Goal: Navigation & Orientation: Find specific page/section

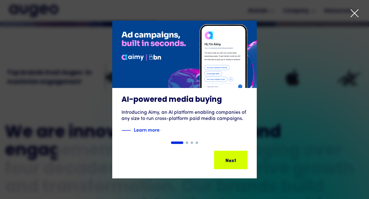
scroll to position [180, 0]
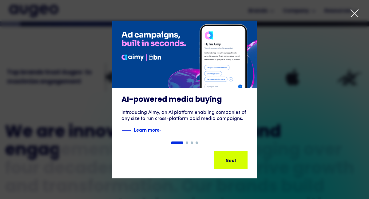
click at [186, 143] on div "Show slide 2 of 4" at bounding box center [187, 142] width 2 height 2
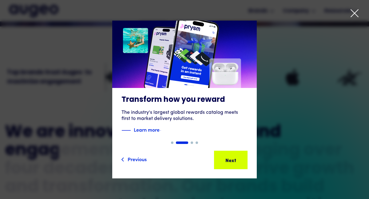
click at [191, 142] on div "Show slide 3 of 4" at bounding box center [191, 142] width 2 height 2
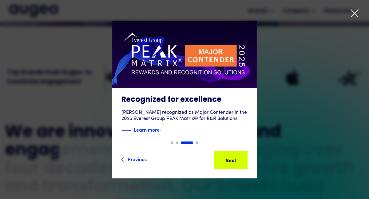
click at [196, 142] on div "Show slide 4 of 4" at bounding box center [196, 142] width 2 height 2
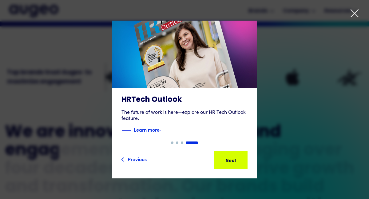
click at [354, 14] on icon at bounding box center [354, 13] width 7 height 7
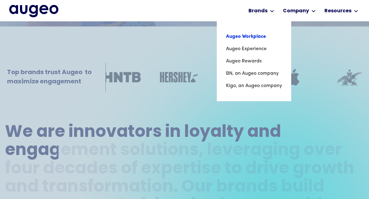
click at [252, 37] on link "Augeo Workplace" at bounding box center [254, 36] width 56 height 12
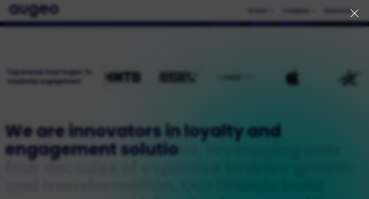
click at [353, 13] on icon at bounding box center [354, 13] width 9 height 9
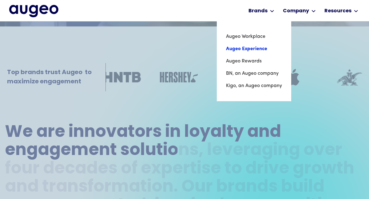
click at [250, 48] on link "Augeo Experience" at bounding box center [254, 49] width 56 height 12
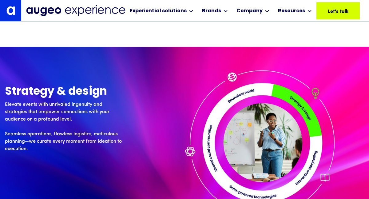
scroll to position [1382, 0]
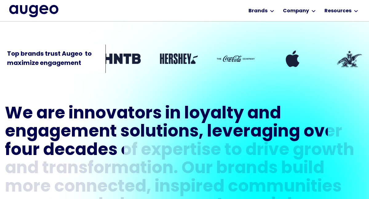
scroll to position [180, 0]
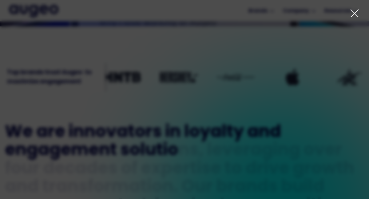
click at [352, 13] on icon at bounding box center [354, 13] width 9 height 9
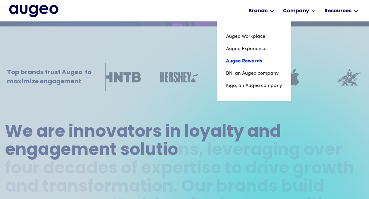
click at [242, 59] on link "Augeo Rewards" at bounding box center [254, 61] width 56 height 12
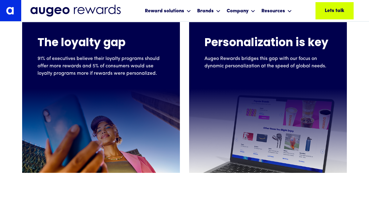
scroll to position [207, 0]
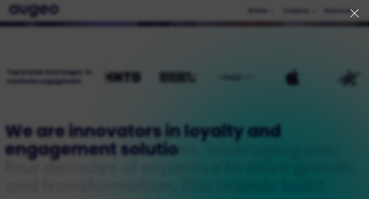
click at [353, 14] on icon at bounding box center [354, 13] width 7 height 7
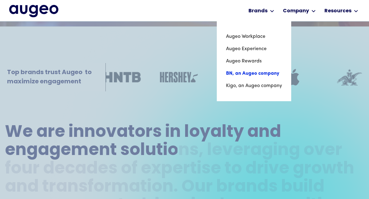
click at [248, 74] on link "BN, an Augeo company" at bounding box center [254, 73] width 56 height 12
